Goal: Find specific page/section: Find specific page/section

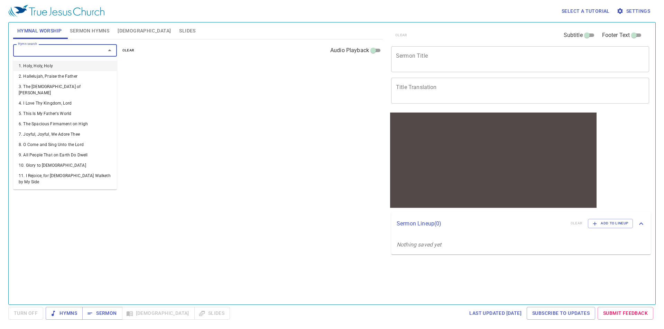
click at [70, 54] on input "Hymn search" at bounding box center [54, 50] width 79 height 8
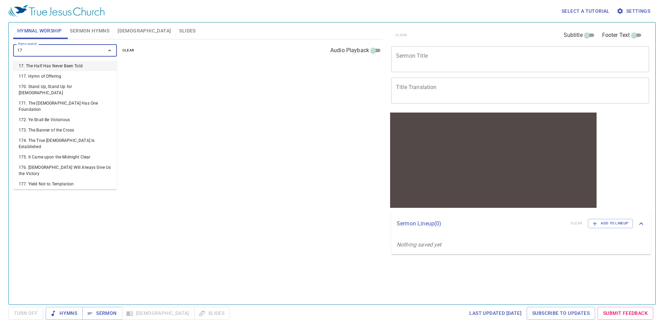
type input "170"
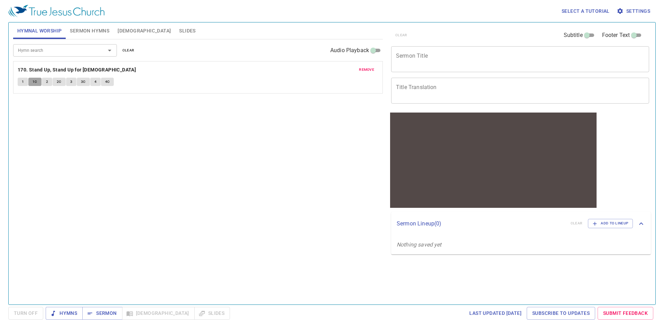
click at [32, 82] on span "1C" at bounding box center [34, 82] width 5 height 6
click at [44, 84] on button "2" at bounding box center [47, 82] width 10 height 8
click at [78, 120] on div "Hymn search Hymn search clear Audio Playback remove 170. Stand Up, Stand Up for…" at bounding box center [197, 169] width 369 height 260
click at [59, 82] on span "2C" at bounding box center [59, 82] width 5 height 6
click at [70, 84] on span "3" at bounding box center [71, 82] width 2 height 6
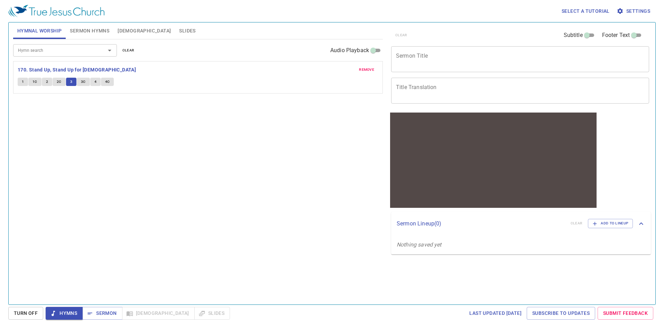
drag, startPoint x: 99, startPoint y: 86, endPoint x: 95, endPoint y: 82, distance: 5.6
click at [98, 86] on div "1 1C 2 2C 3 3C 4 4C" at bounding box center [198, 83] width 360 height 10
click at [94, 83] on span "4" at bounding box center [95, 82] width 2 height 6
click at [106, 82] on span "4C" at bounding box center [107, 82] width 5 height 6
click at [249, 122] on div "Hymn search Hymn search clear Audio Playback remove 170. Stand Up, Stand Up for…" at bounding box center [197, 169] width 369 height 260
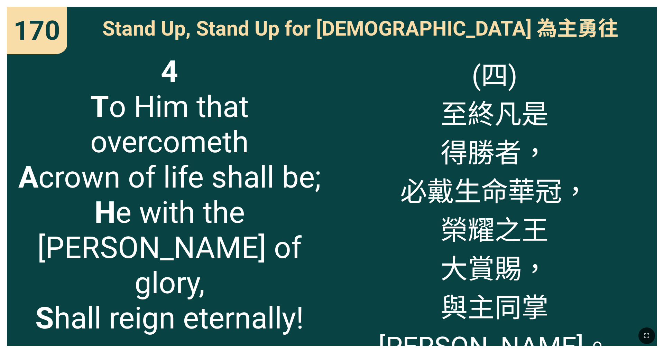
click at [276, 170] on span "(四) 至終凡是 得勝者， 必戴生命華冠， 榮耀之王 大賞賜， 與主同掌[PERSON_NAME]。" at bounding box center [494, 209] width 311 height 310
